Goal: Information Seeking & Learning: Compare options

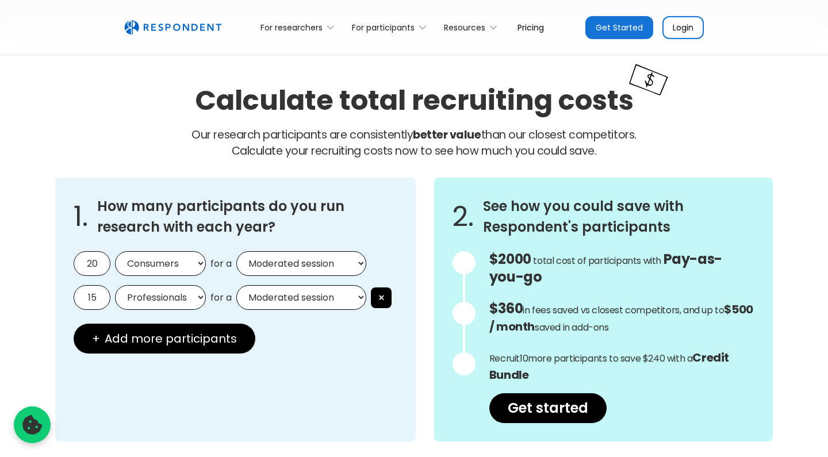
scroll to position [963, 0]
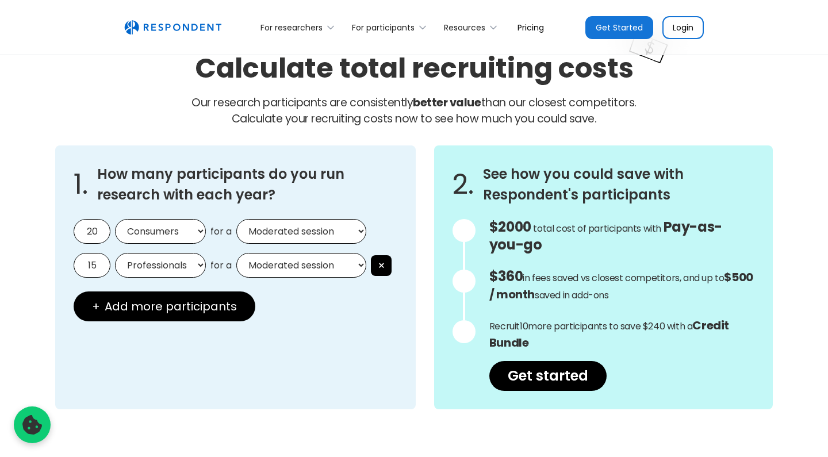
click at [87, 229] on input "20" at bounding box center [92, 231] width 37 height 25
click at [330, 329] on div "1. How many participants do you run research with each year? 5 Consumers Profes…" at bounding box center [235, 277] width 360 height 264
click at [371, 265] on button "×" at bounding box center [381, 265] width 21 height 21
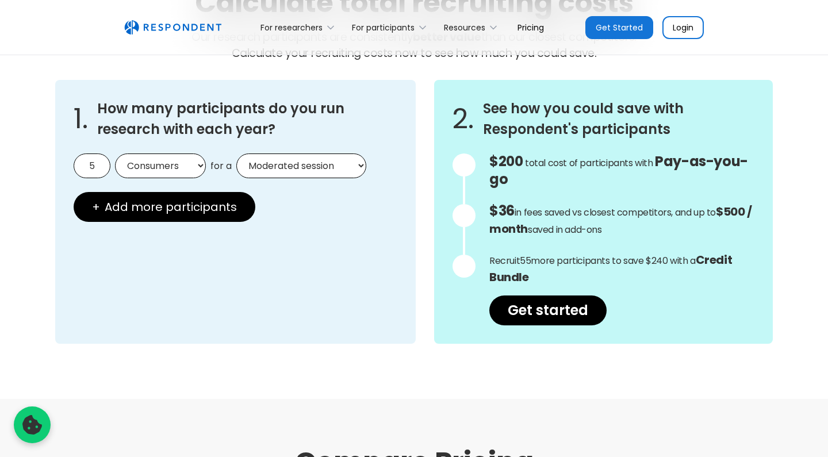
scroll to position [1029, 0]
click at [551, 299] on link "Get started" at bounding box center [547, 310] width 117 height 30
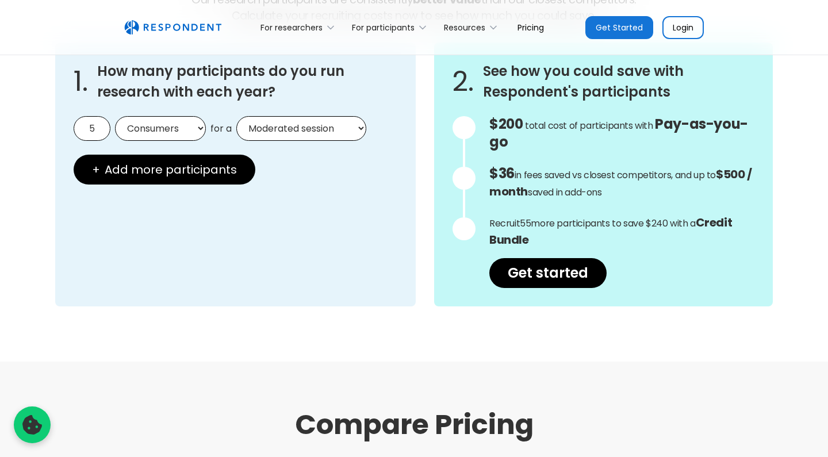
scroll to position [1001, 0]
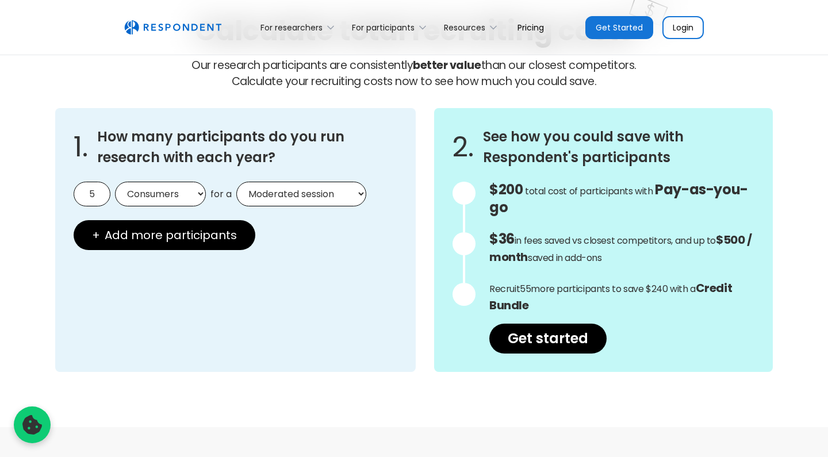
click at [296, 287] on div "1. How many participants do you run research with each year? 5 Consumers Profes…" at bounding box center [235, 240] width 360 height 264
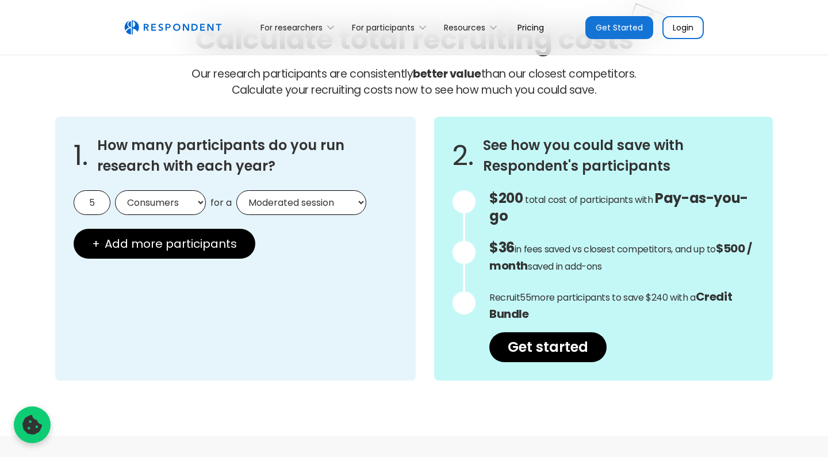
scroll to position [990, 0]
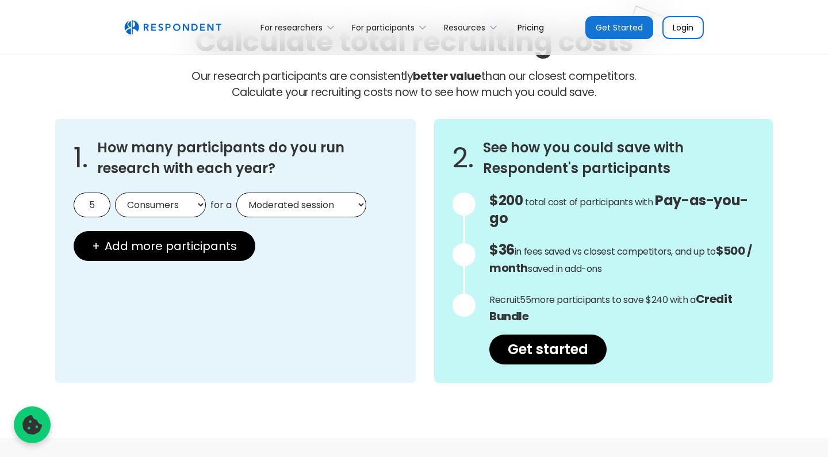
click at [94, 207] on input "5" at bounding box center [92, 205] width 37 height 25
click at [135, 366] on div "1. How many participants do you run research with each year? 10 Consumers Profe…" at bounding box center [235, 251] width 360 height 264
click at [98, 198] on input "10" at bounding box center [92, 205] width 37 height 25
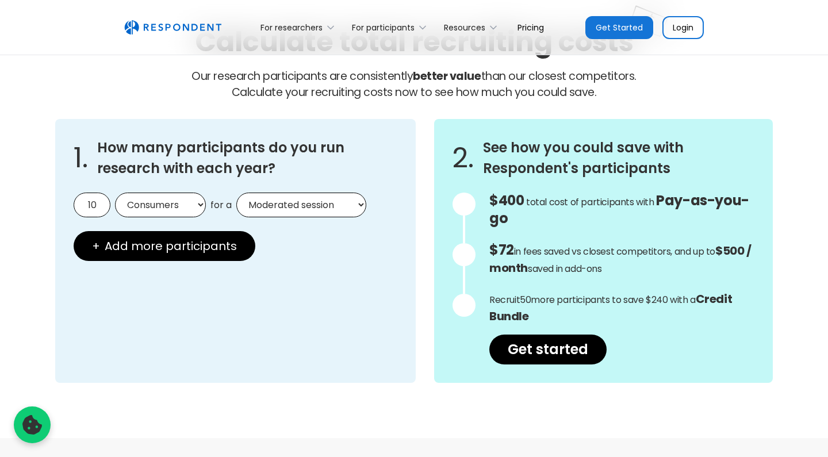
click at [98, 198] on input "10" at bounding box center [92, 205] width 37 height 25
type input "5"
click at [190, 334] on div "1. How many participants do you run research with each year? 5 Consumers Profes…" at bounding box center [235, 251] width 360 height 264
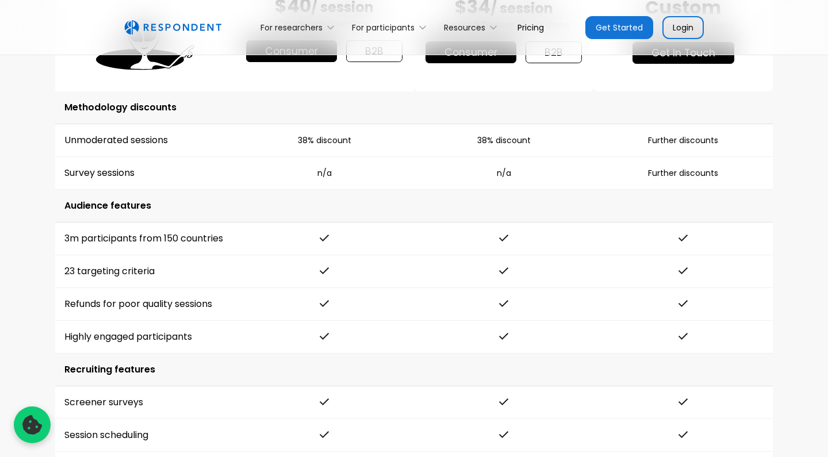
scroll to position [1717, 0]
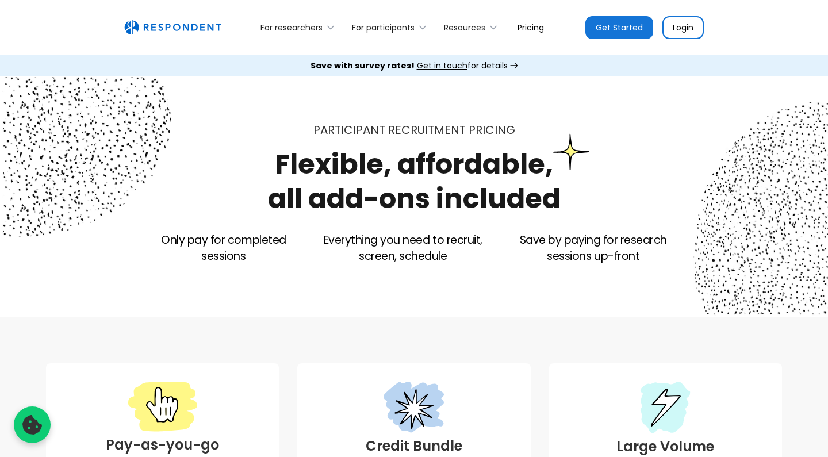
scroll to position [0, 0]
click at [625, 29] on link "Get Started" at bounding box center [619, 27] width 68 height 23
